Goal: Information Seeking & Learning: Check status

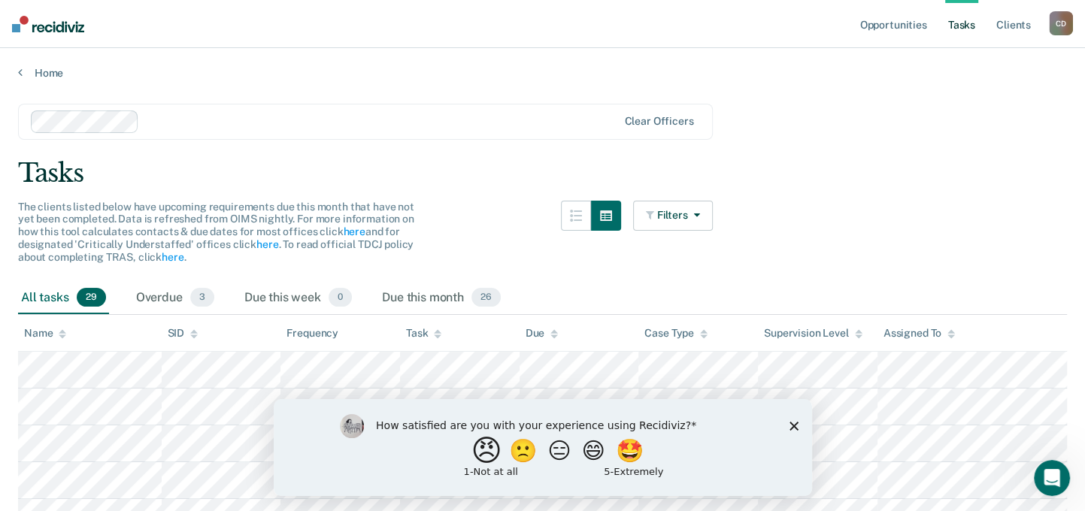
click at [470, 458] on button "😠" at bounding box center [487, 450] width 35 height 30
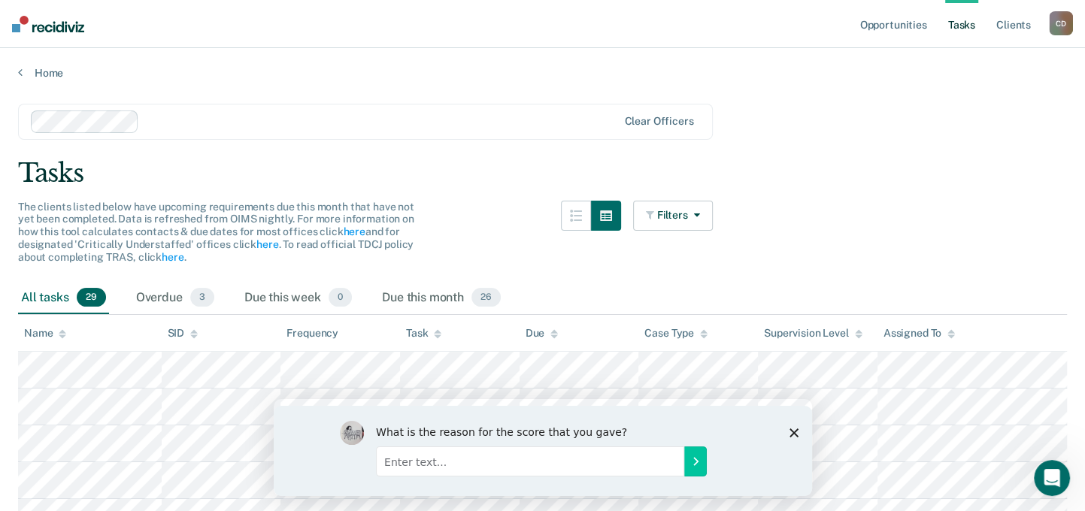
click at [793, 428] on icon "Close survey" at bounding box center [793, 432] width 9 height 9
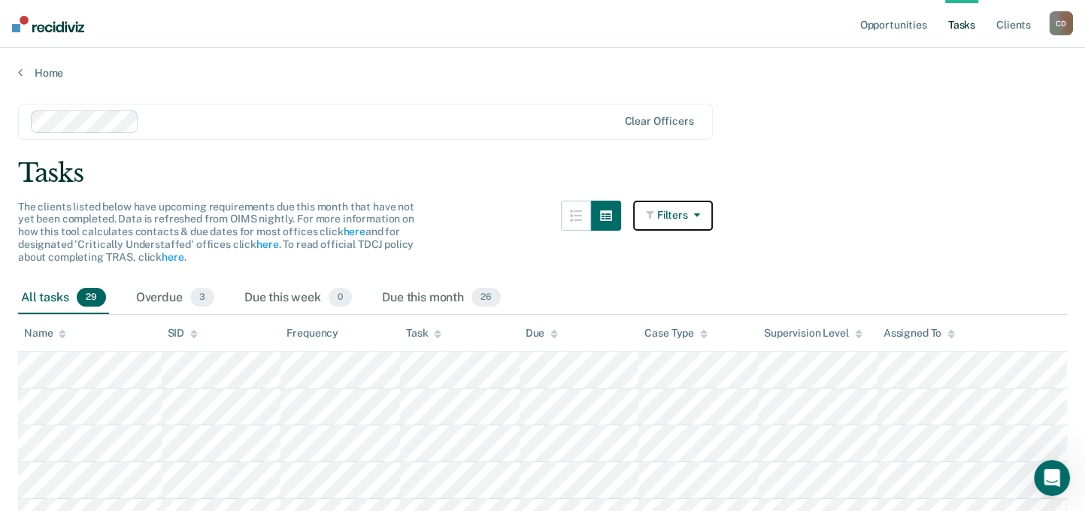
click at [704, 223] on button "Filters" at bounding box center [673, 216] width 80 height 30
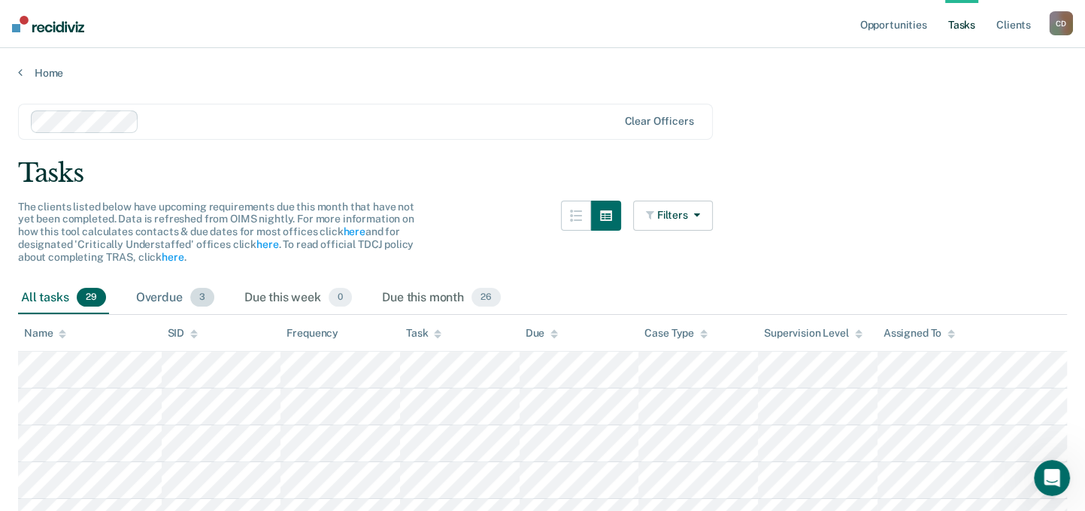
click at [159, 292] on div "Overdue 3" at bounding box center [175, 298] width 84 height 33
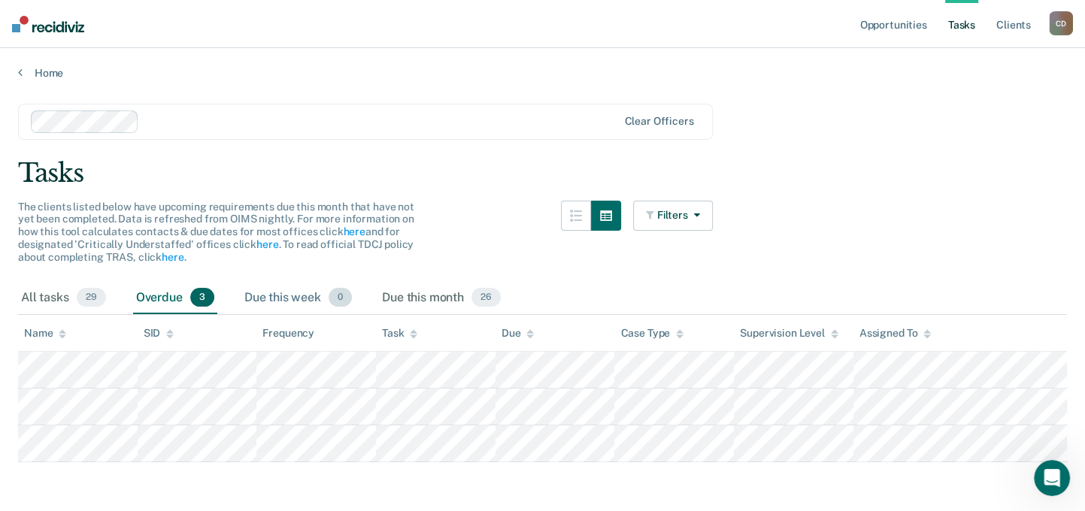
click at [273, 292] on div "Due this week 0" at bounding box center [298, 298] width 114 height 33
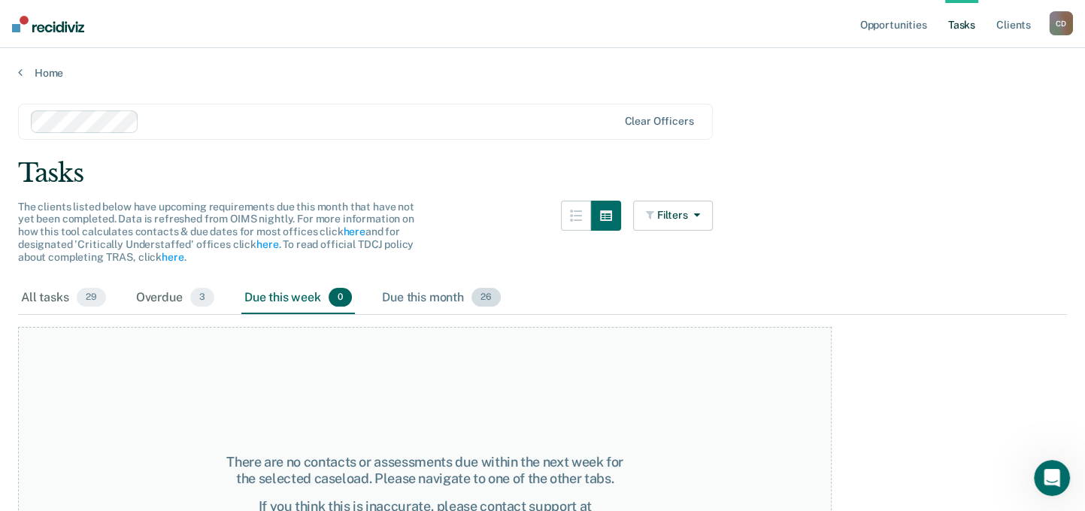
click at [461, 293] on div "Due this month 26" at bounding box center [441, 298] width 125 height 33
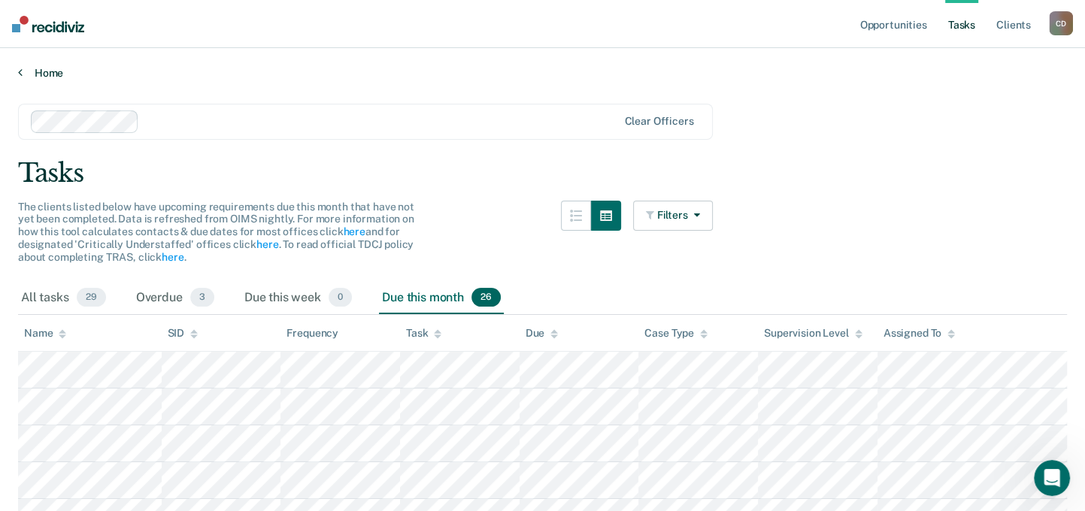
click at [38, 73] on link "Home" at bounding box center [542, 73] width 1049 height 14
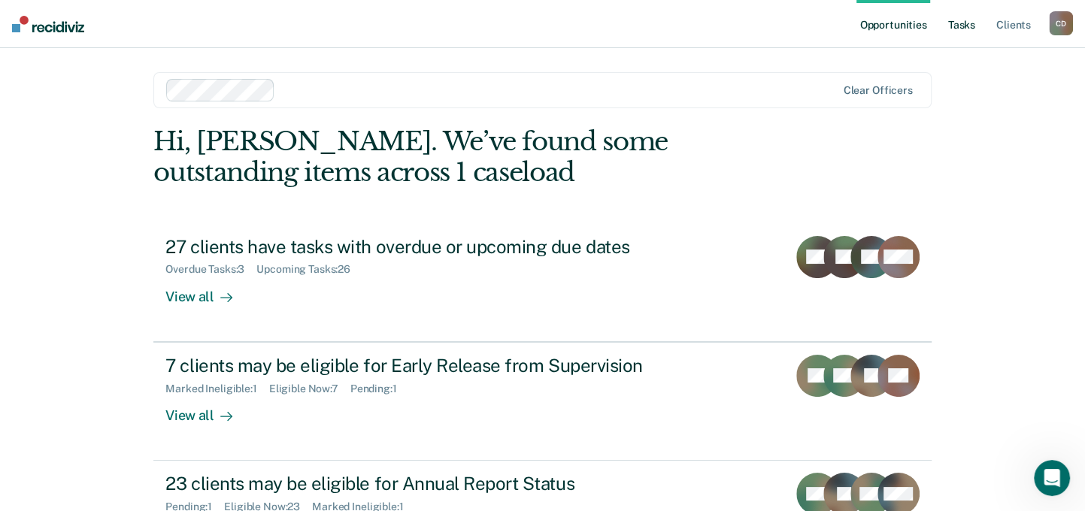
click at [965, 25] on link "Tasks" at bounding box center [961, 24] width 33 height 48
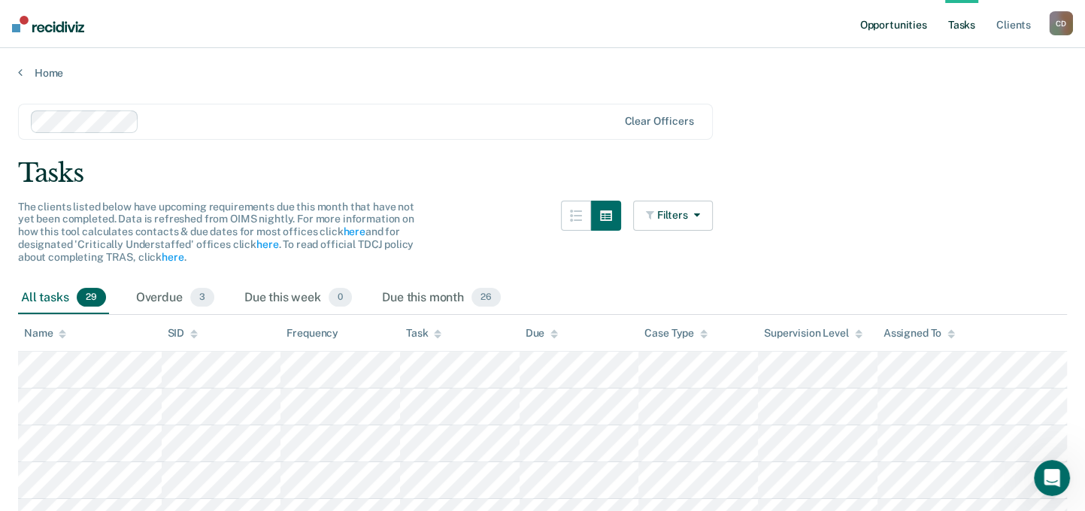
click at [867, 31] on link "Opportunities" at bounding box center [892, 24] width 73 height 48
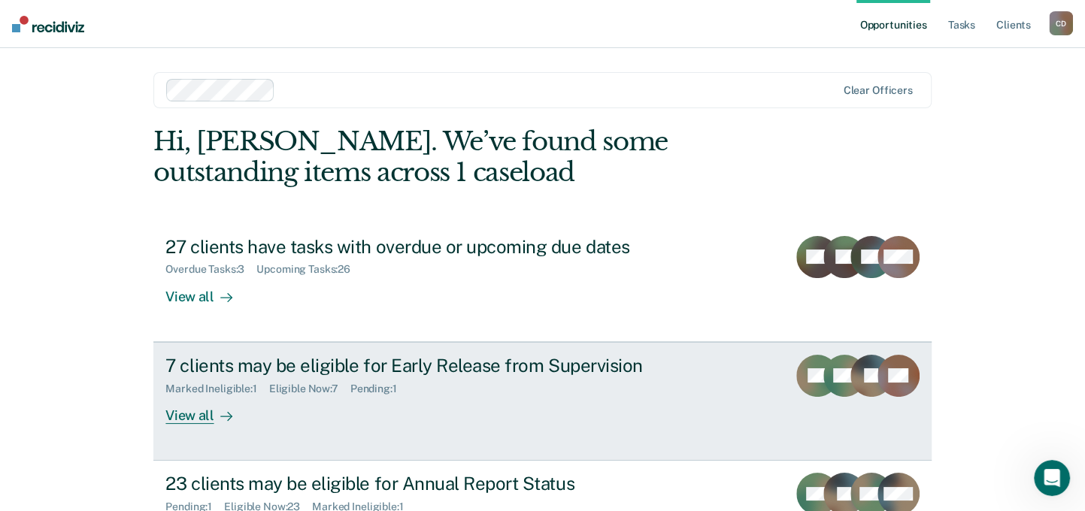
click at [462, 368] on div "7 clients may be eligible for Early Release from Supervision" at bounding box center [429, 366] width 528 height 22
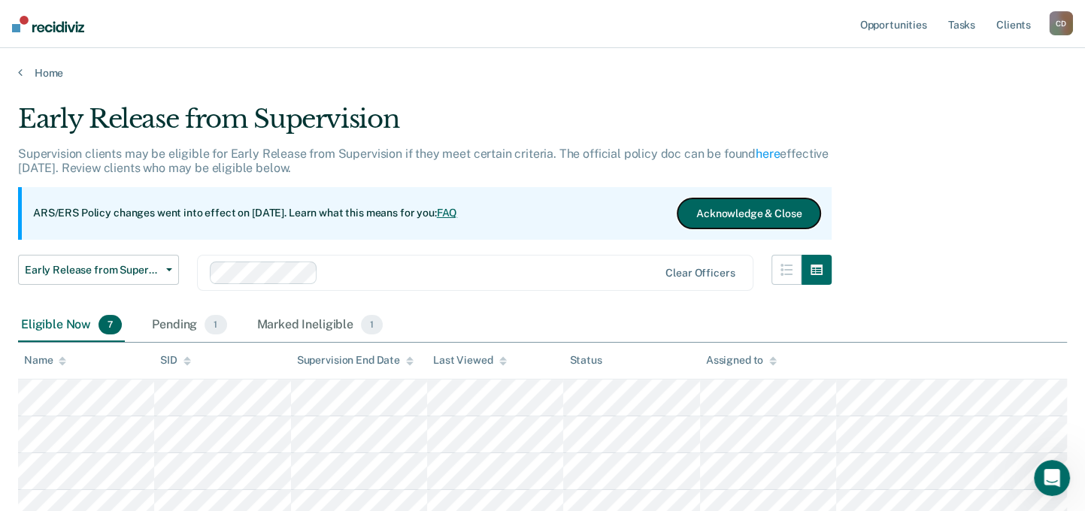
click at [701, 219] on button "Acknowledge & Close" at bounding box center [748, 213] width 143 height 30
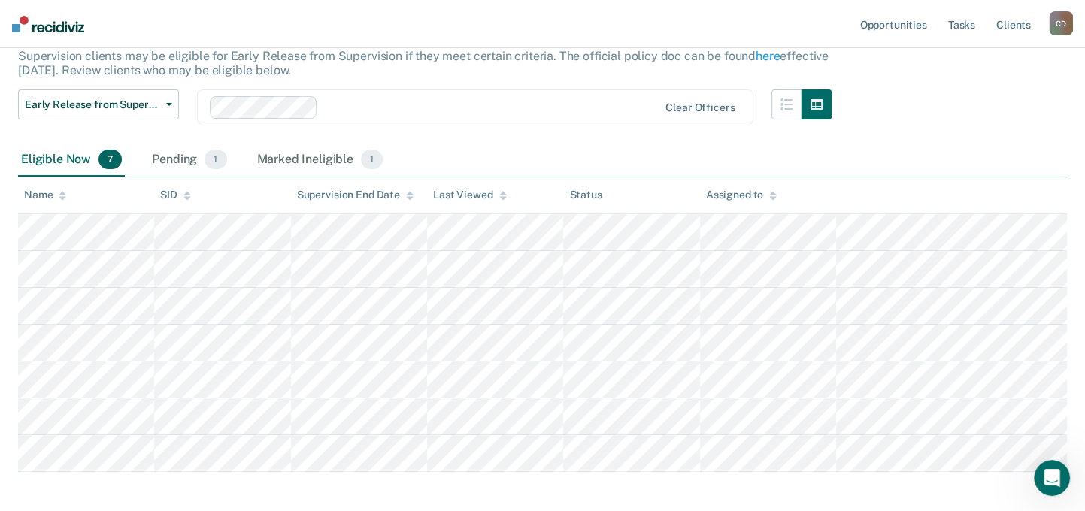
scroll to position [150, 0]
